Goal: Task Accomplishment & Management: Use online tool/utility

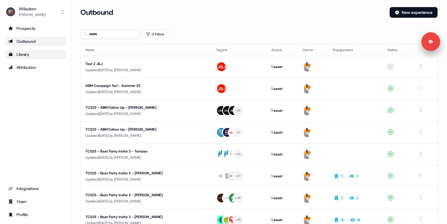
click at [31, 55] on div "Library" at bounding box center [35, 54] width 54 height 6
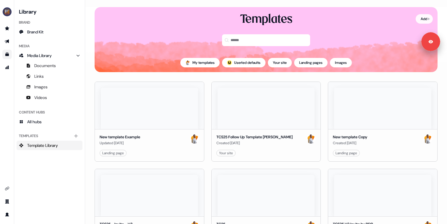
click at [420, 17] on html "Signed in as [PERSON_NAME] Sign out For the best experience switch devices to a…" at bounding box center [223, 112] width 447 height 224
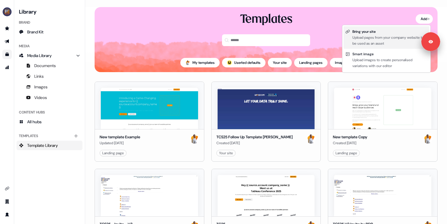
click at [383, 36] on div "Upload pages from your company website to be used as an asset" at bounding box center [389, 41] width 75 height 12
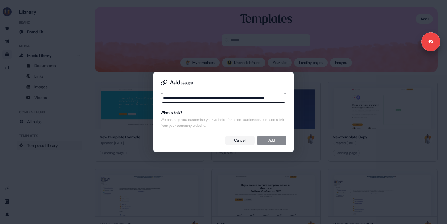
scroll to position [0, 19]
type input "**********"
click at [267, 140] on button "Add" at bounding box center [272, 140] width 30 height 9
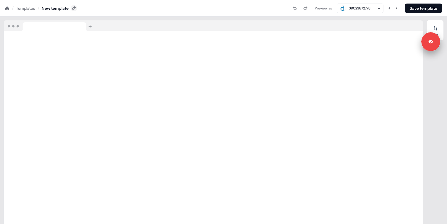
click at [76, 8] on icon at bounding box center [73, 8] width 5 height 5
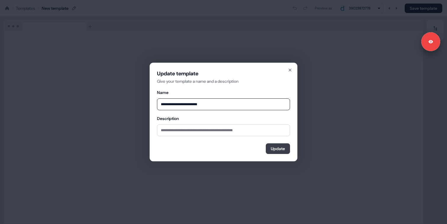
type input "**********"
click at [277, 149] on button "Update" at bounding box center [278, 148] width 24 height 11
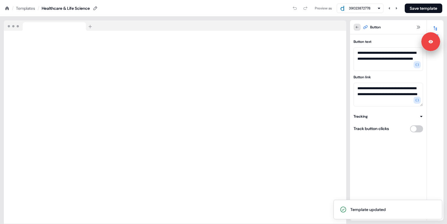
click at [354, 27] on button at bounding box center [356, 27] width 7 height 7
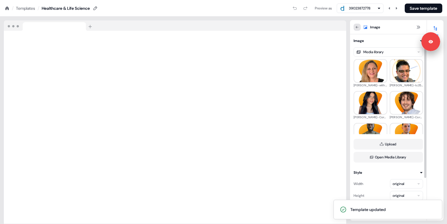
click at [357, 28] on icon at bounding box center [357, 27] width 4 height 4
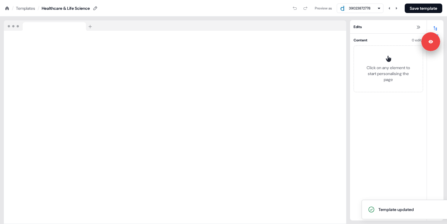
drag, startPoint x: 362, startPoint y: 210, endPoint x: 440, endPoint y: 210, distance: 77.7
click at [414, 210] on div "Template updated" at bounding box center [395, 209] width 35 height 6
click at [414, 8] on button "Save template" at bounding box center [423, 8] width 38 height 9
